Goal: Submit feedback/report problem

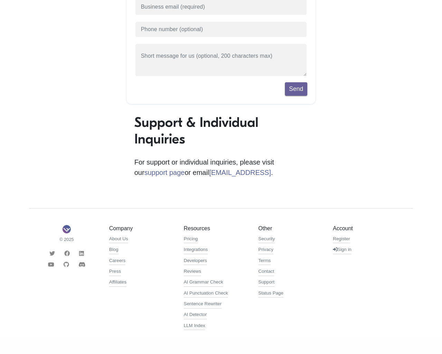
scroll to position [128, 0]
type input "1"
type input "[EMAIL_ADDRESS]"
type input "[PHONE_NUMBER]"
type textarea "20"
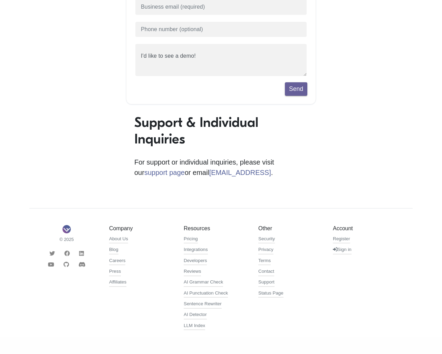
scroll to position [128, 0]
type input "1"
type input "[EMAIL_ADDRESS]"
type input "[PHONE_NUMBER]"
type textarea "20"
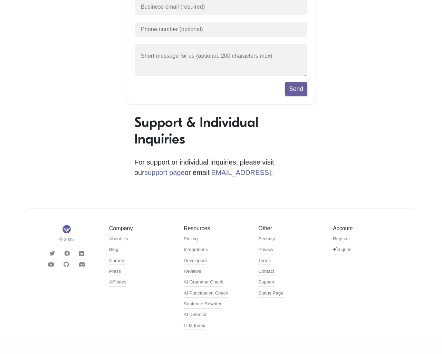
scroll to position [152, 0]
type input "1"
type input "[EMAIL_ADDRESS]"
type input "[PHONE_NUMBER]"
type textarea "20"
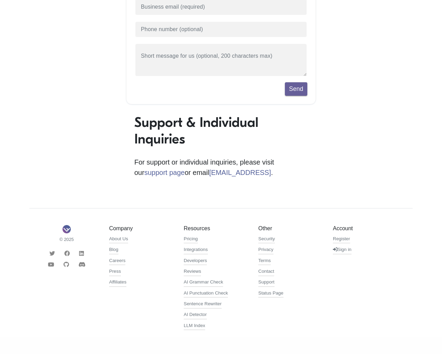
scroll to position [152, 0]
type input "1"
type input "[EMAIL_ADDRESS]"
type input "[PHONE_NUMBER]"
type textarea "20"
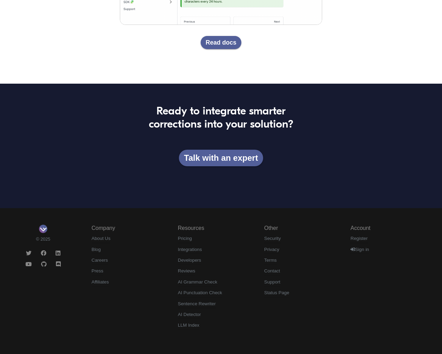
scroll to position [1427, 0]
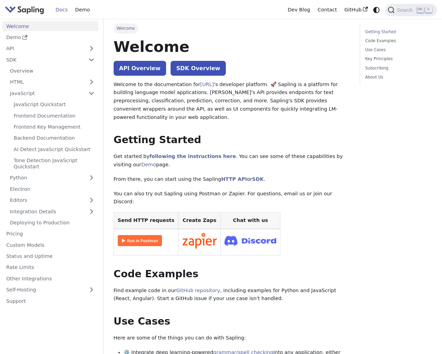
scroll to position [113, 0]
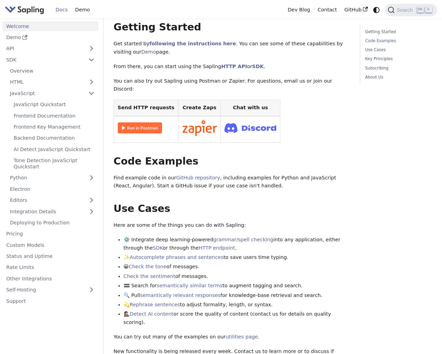
scroll to position [282, 0]
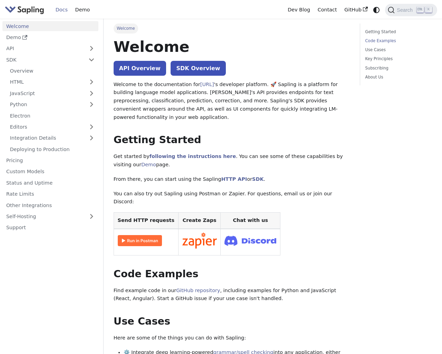
scroll to position [282, 0]
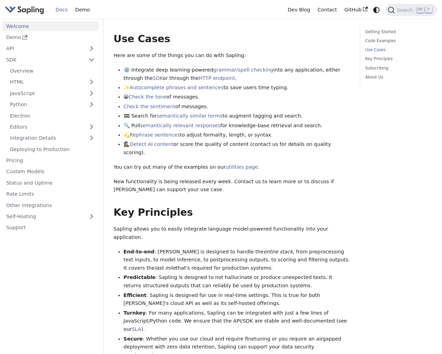
scroll to position [330, 0]
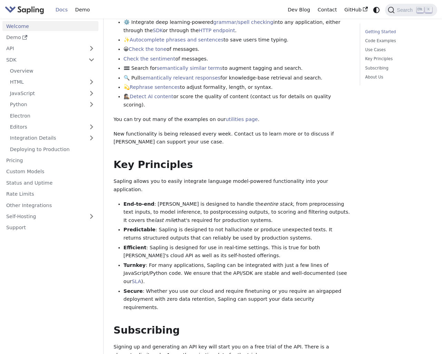
scroll to position [113, 0]
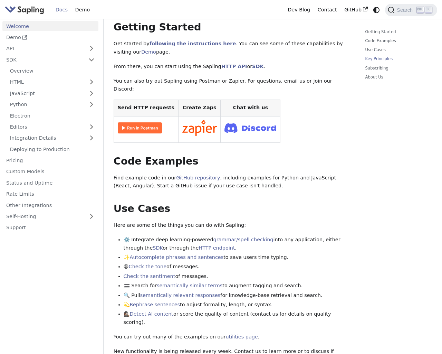
scroll to position [504, 0]
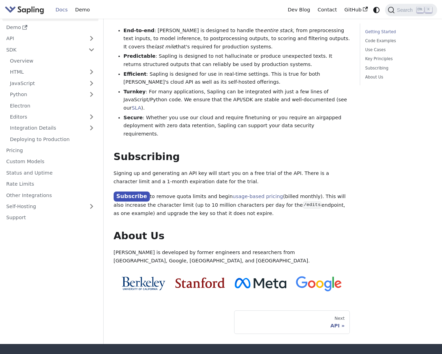
scroll to position [113, 0]
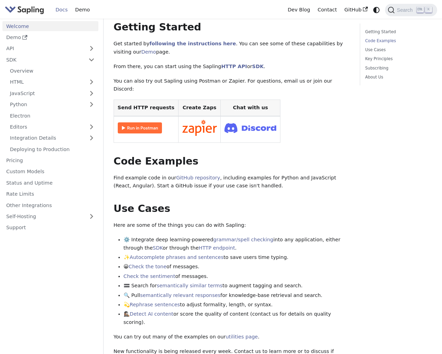
scroll to position [282, 0]
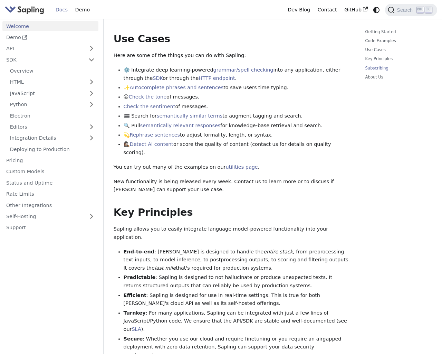
scroll to position [604, 0]
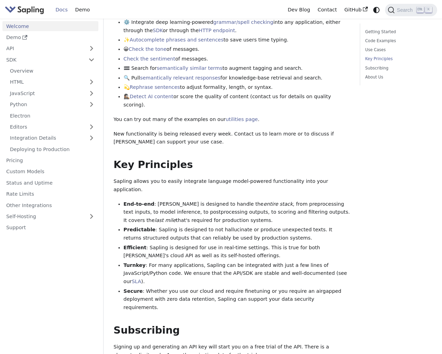
scroll to position [504, 0]
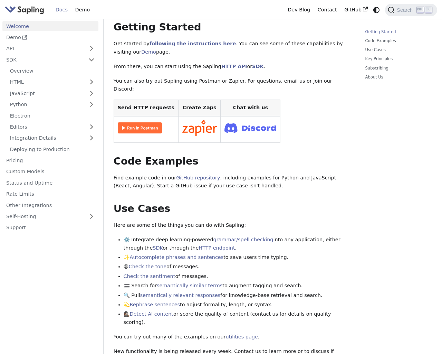
scroll to position [282, 0]
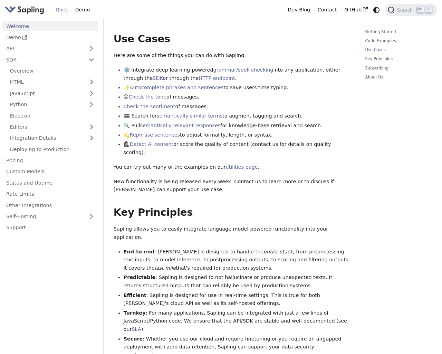
scroll to position [330, 0]
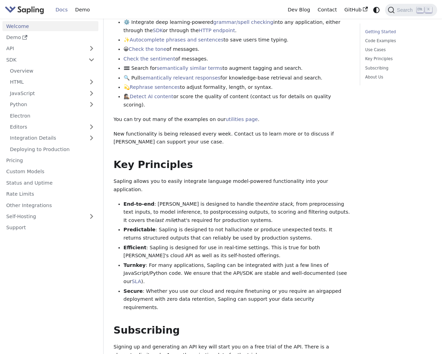
scroll to position [113, 0]
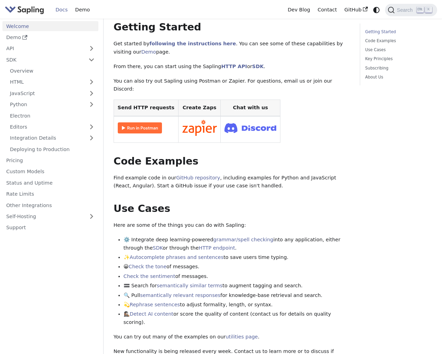
scroll to position [504, 0]
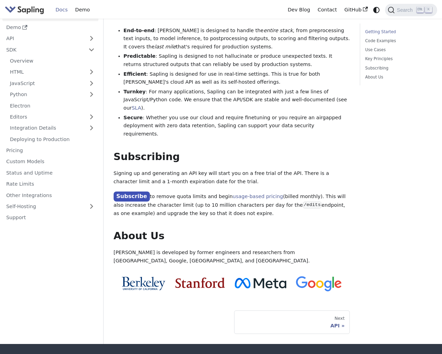
scroll to position [113, 0]
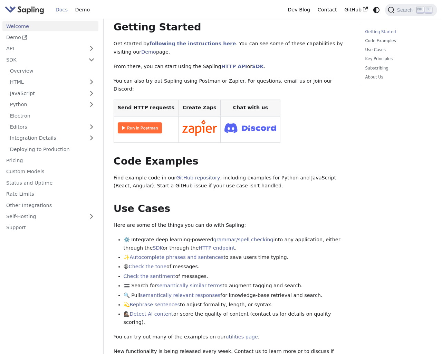
scroll to position [282, 0]
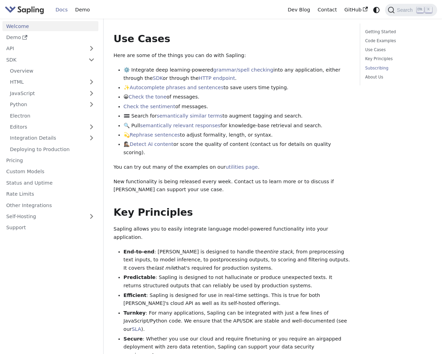
scroll to position [604, 0]
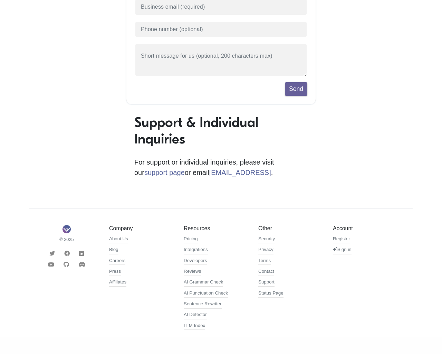
scroll to position [152, 0]
type input "1"
type input "[EMAIL_ADDRESS]"
type input "[PHONE_NUMBER]"
type textarea "20"
